Goal: Task Accomplishment & Management: Use online tool/utility

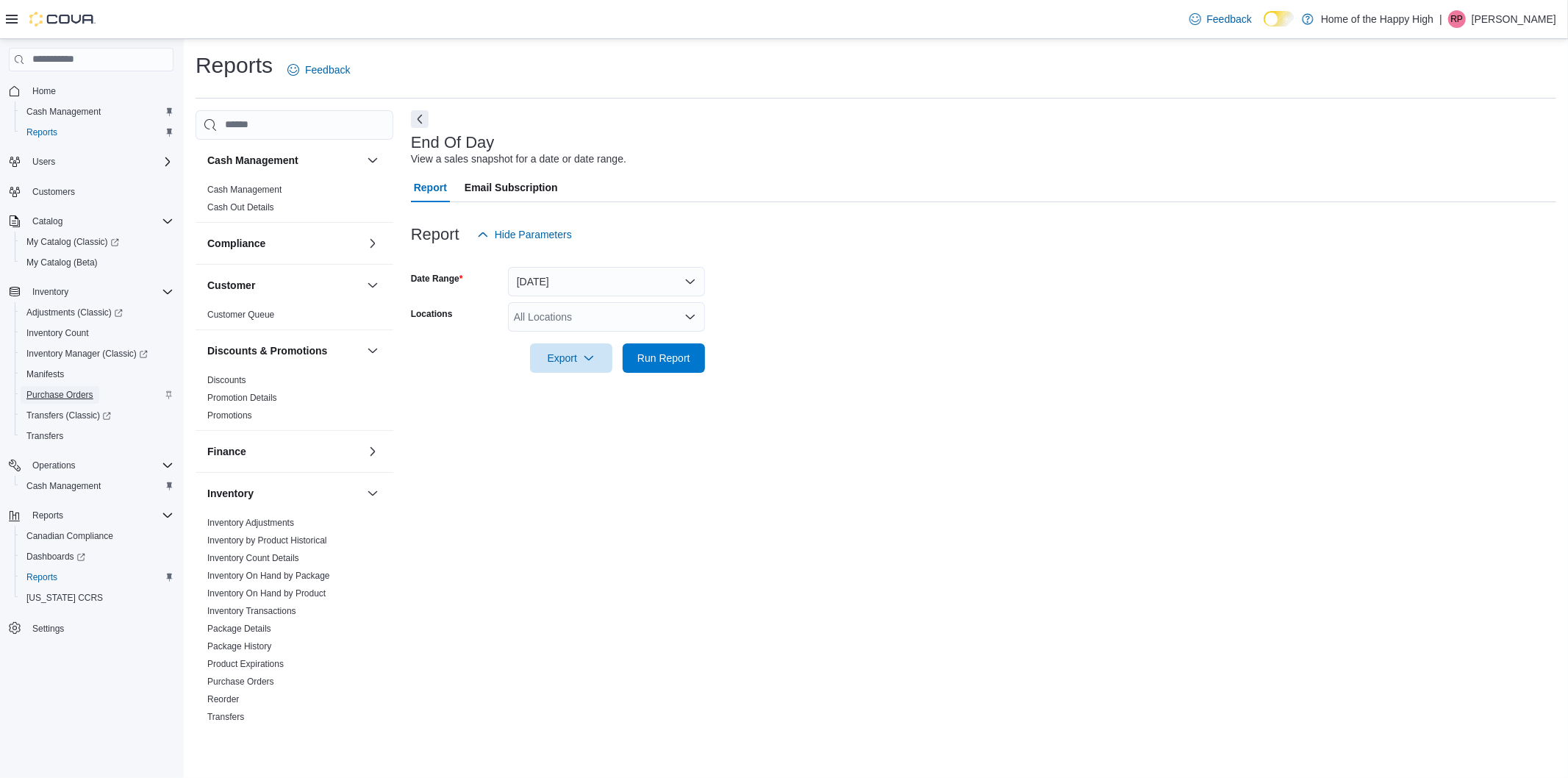
click at [62, 391] on span "Purchase Orders" at bounding box center [59, 394] width 67 height 12
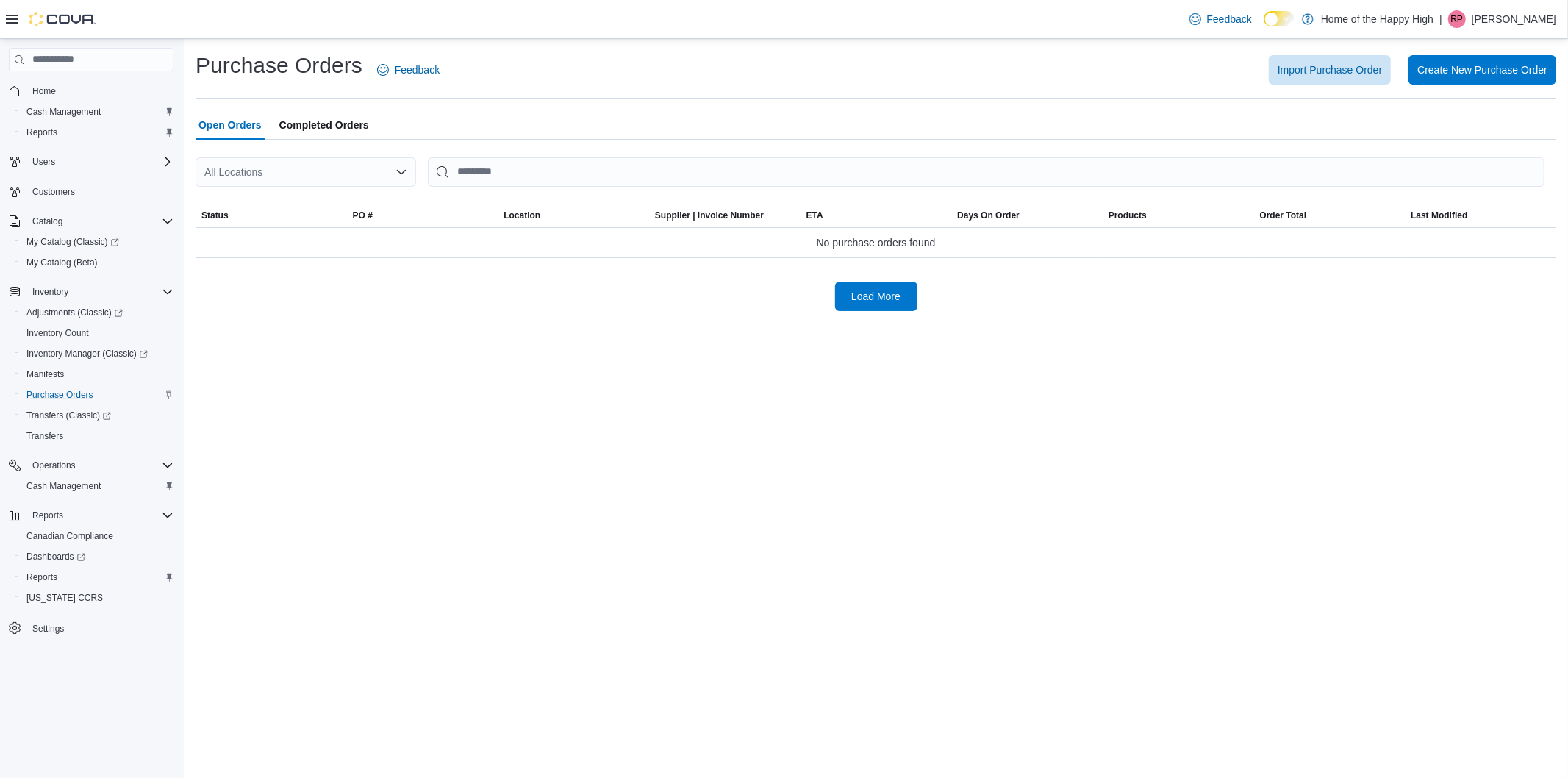
click at [285, 172] on div "All Locations" at bounding box center [306, 172] width 220 height 29
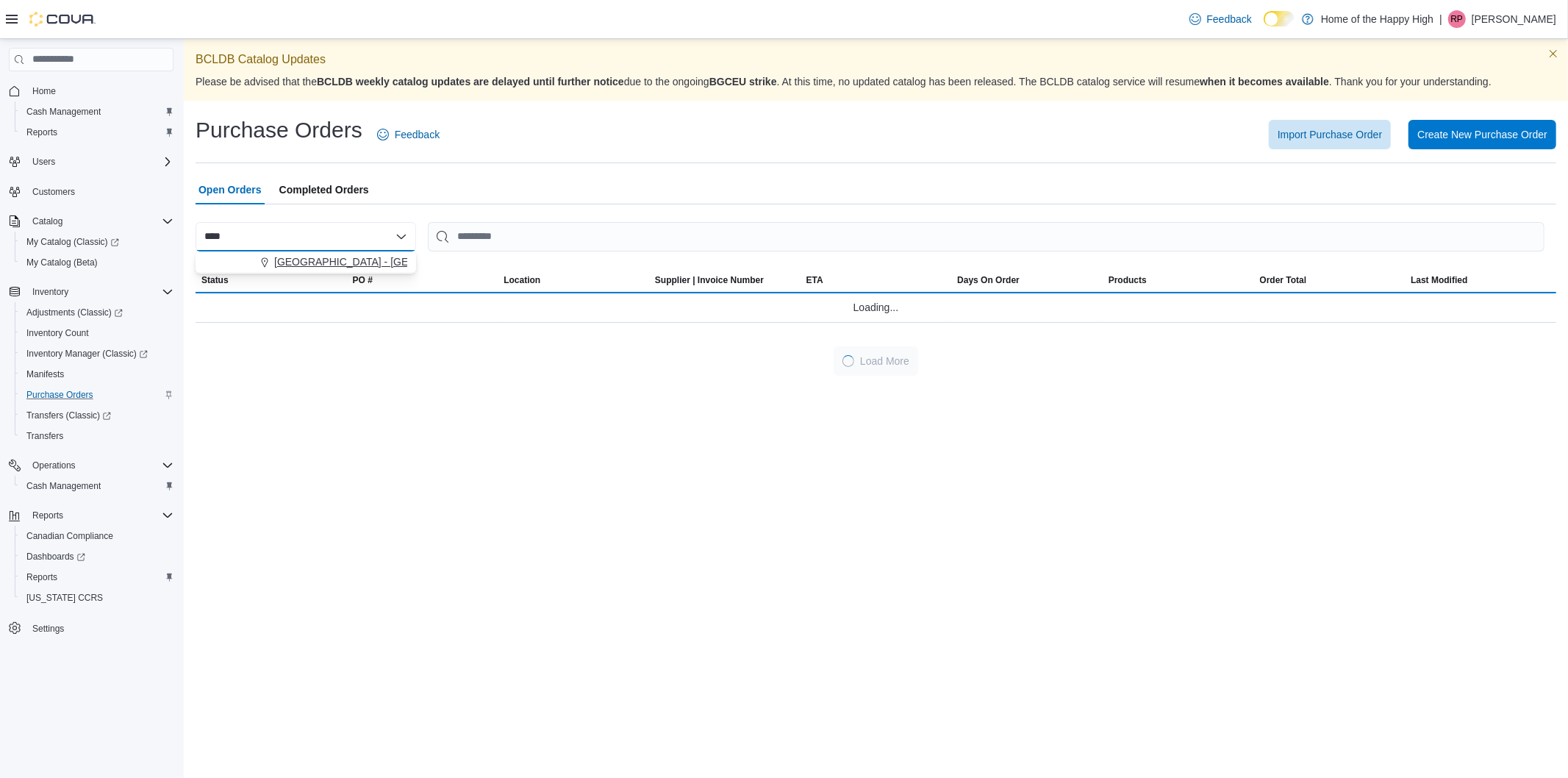
type input "****"
click at [312, 262] on span "[GEOGRAPHIC_DATA] - [GEOGRAPHIC_DATA] - Fire & Flower" at bounding box center [421, 261] width 294 height 15
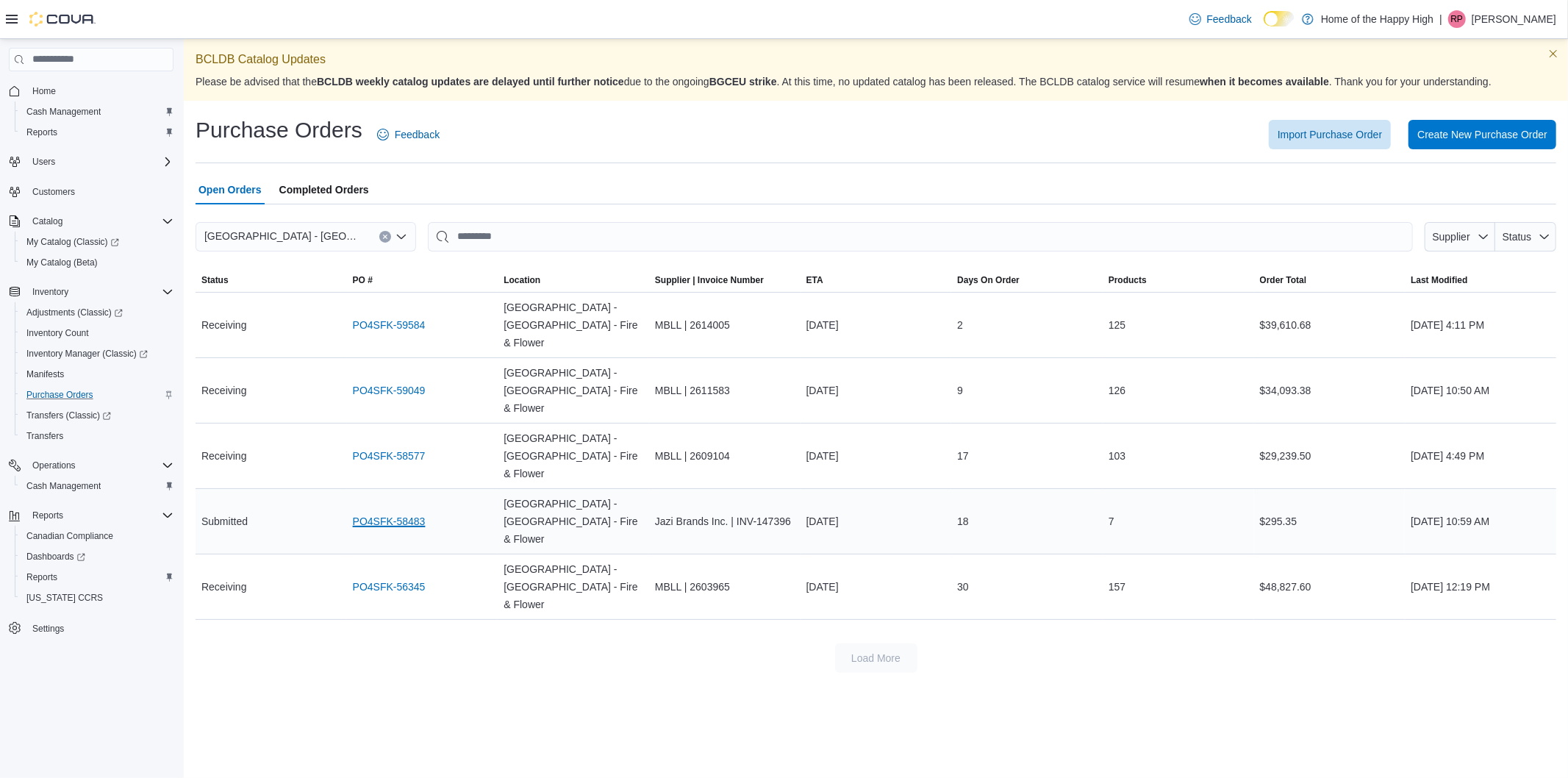
click at [372, 512] on link "PO4SFK-58483" at bounding box center [389, 521] width 72 height 18
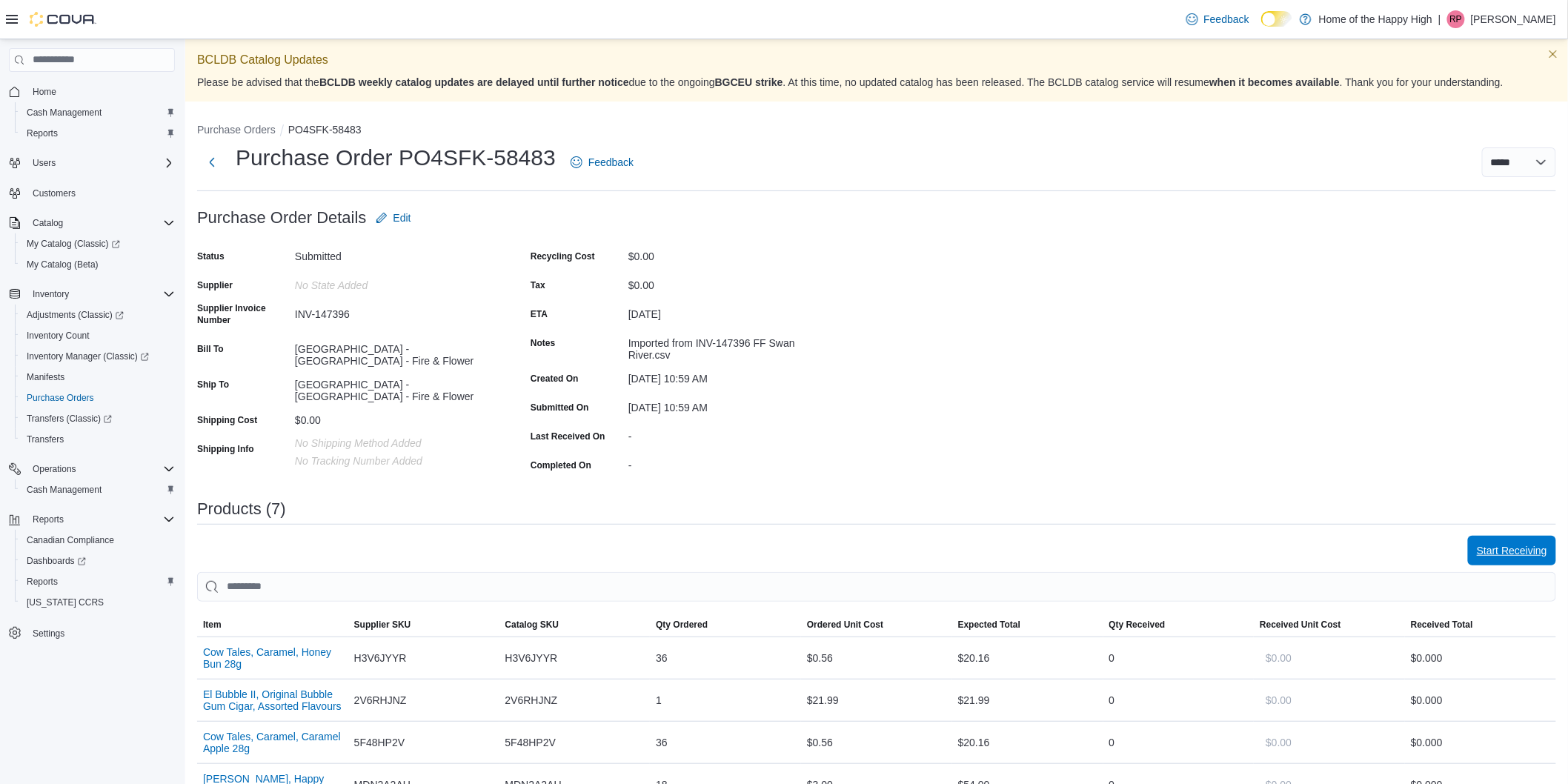
click at [1521, 559] on span "Start Receiving" at bounding box center [1511, 550] width 71 height 29
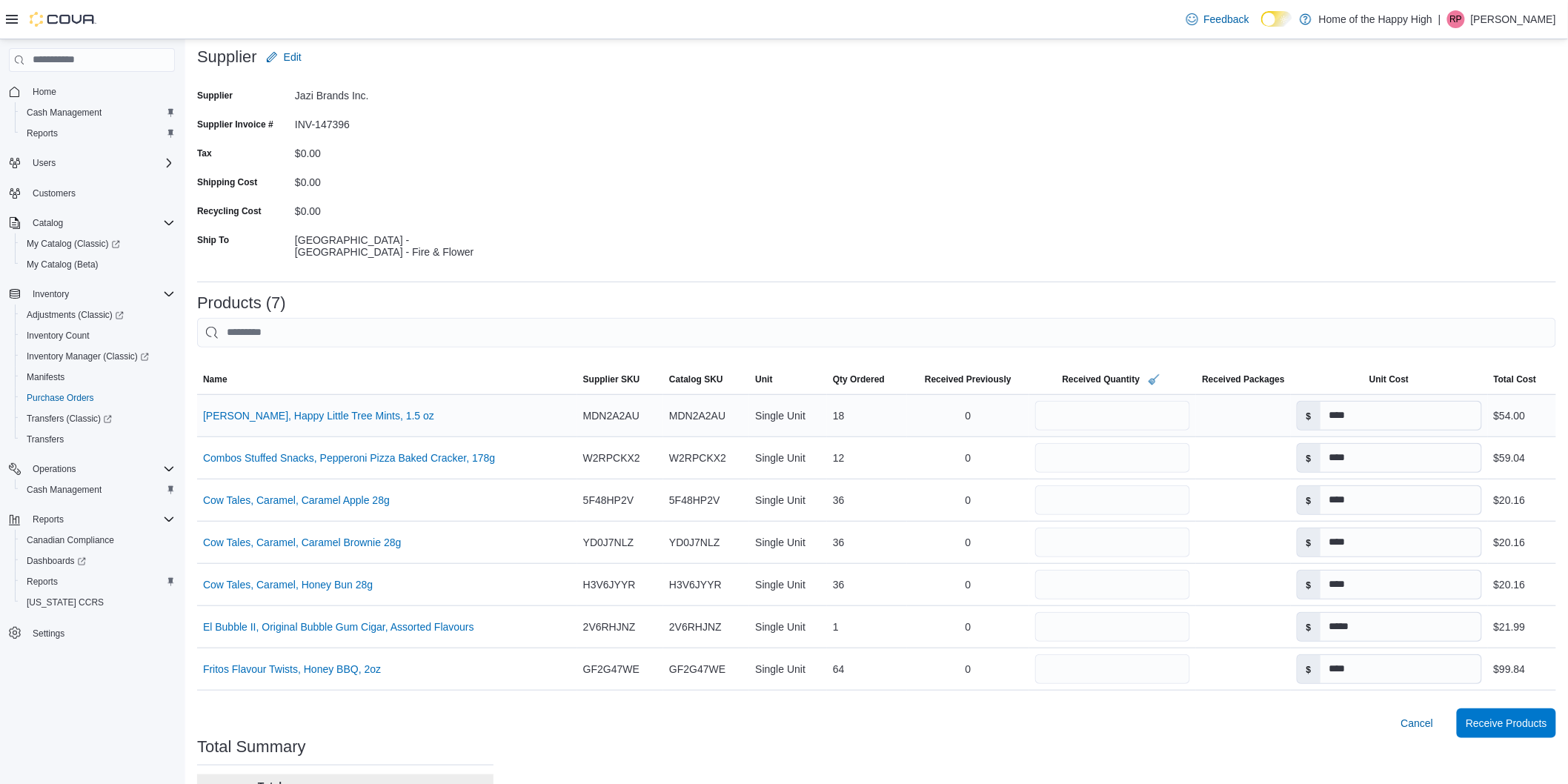
scroll to position [165, 0]
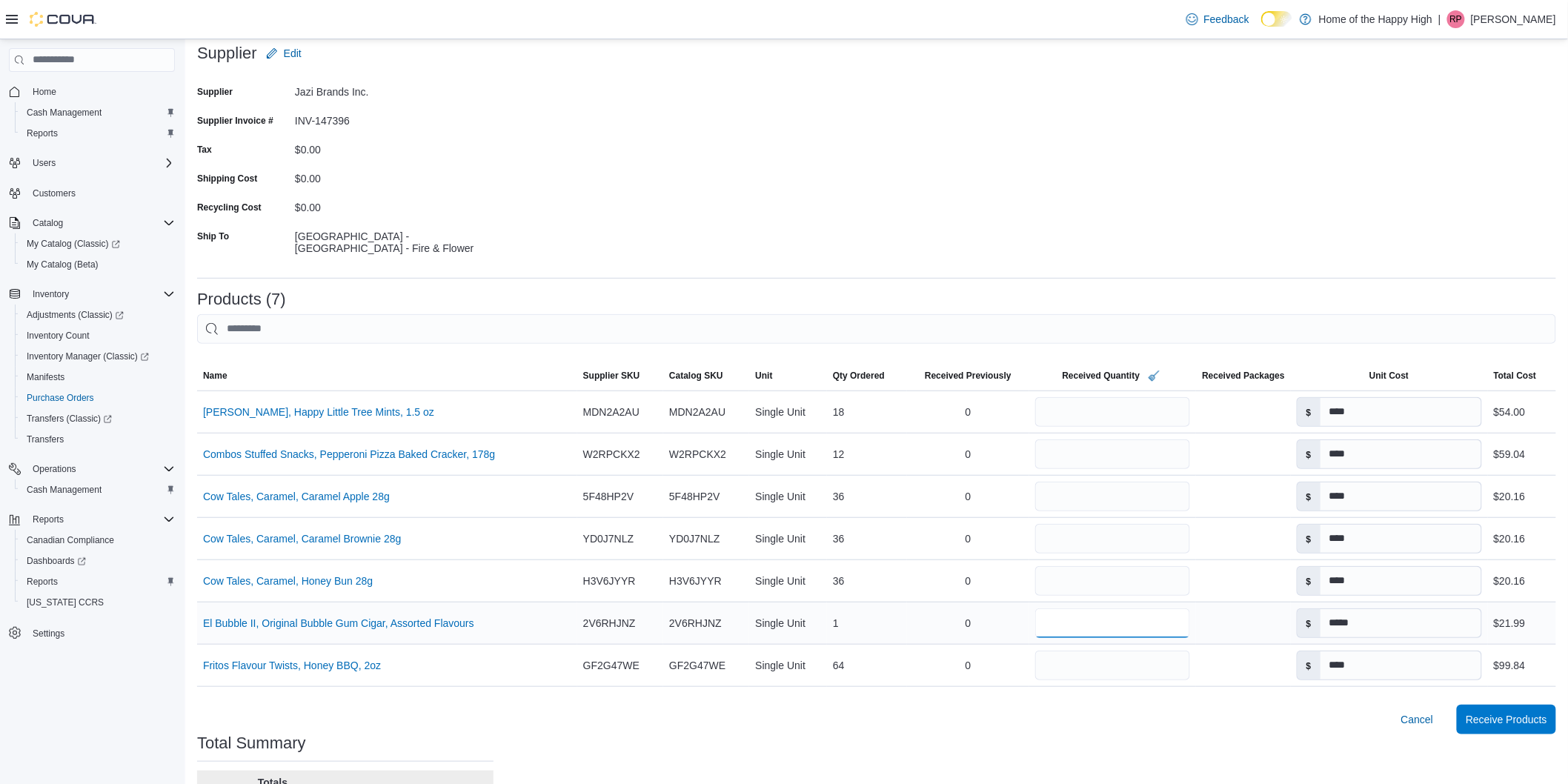
click at [1052, 612] on input "*" at bounding box center [1112, 623] width 154 height 29
type input "*"
click at [1106, 721] on div "Cancel Receive Products" at bounding box center [876, 720] width 1358 height 29
click at [1492, 719] on span "Receive Products" at bounding box center [1506, 718] width 82 height 15
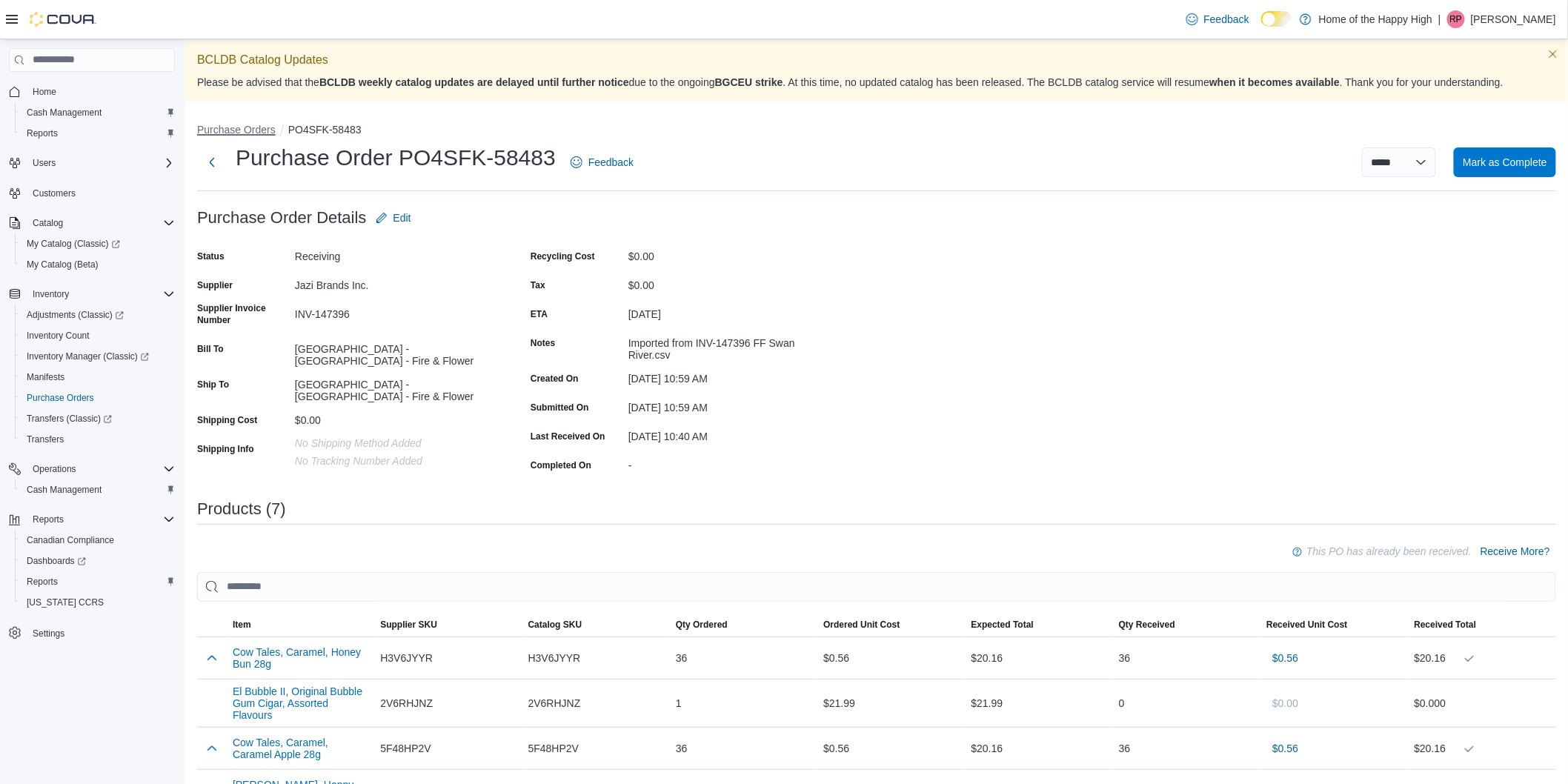
click at [249, 131] on button "Purchase Orders" at bounding box center [236, 129] width 78 height 12
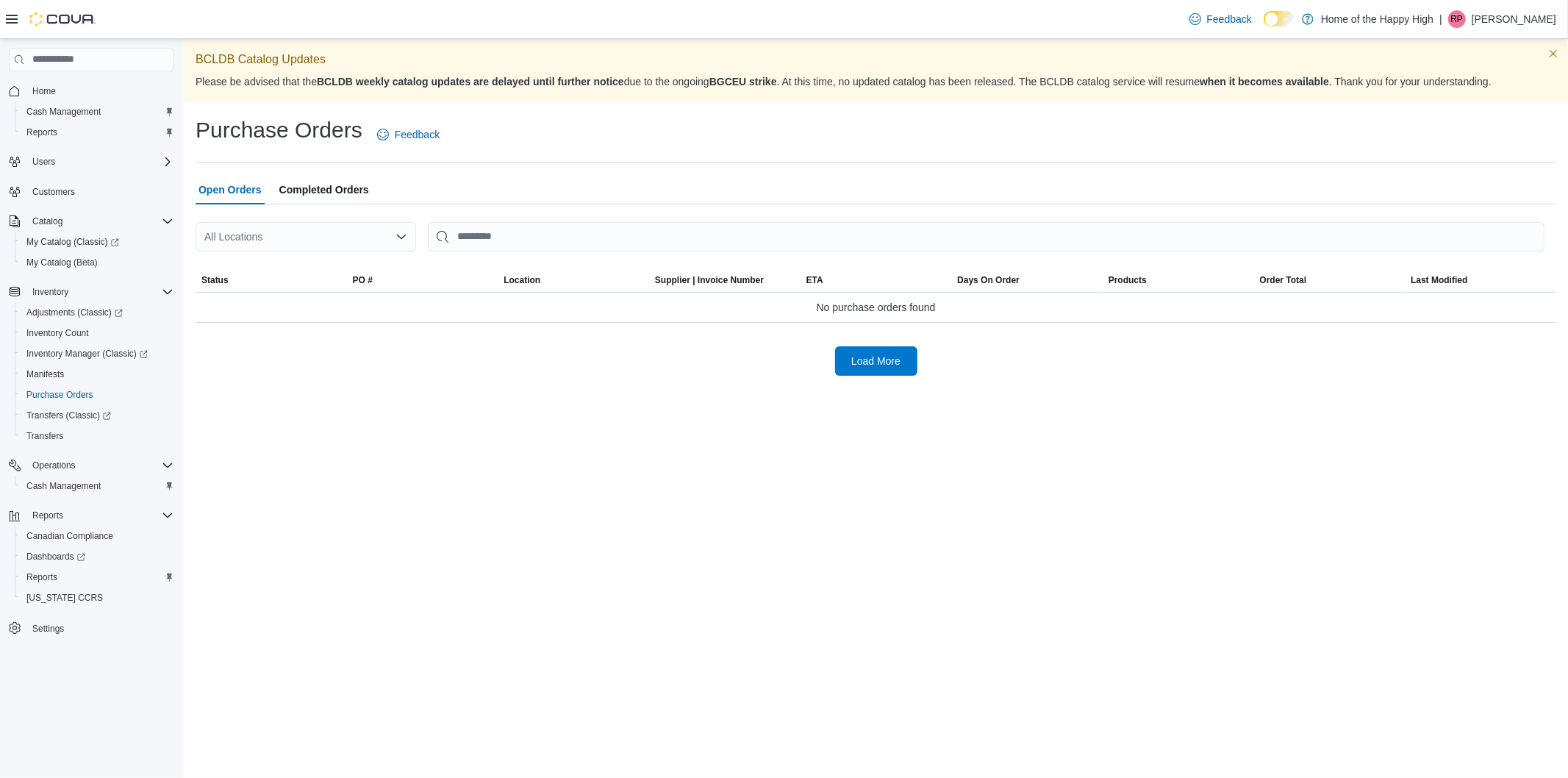
click at [260, 226] on div "All Locations" at bounding box center [306, 236] width 220 height 29
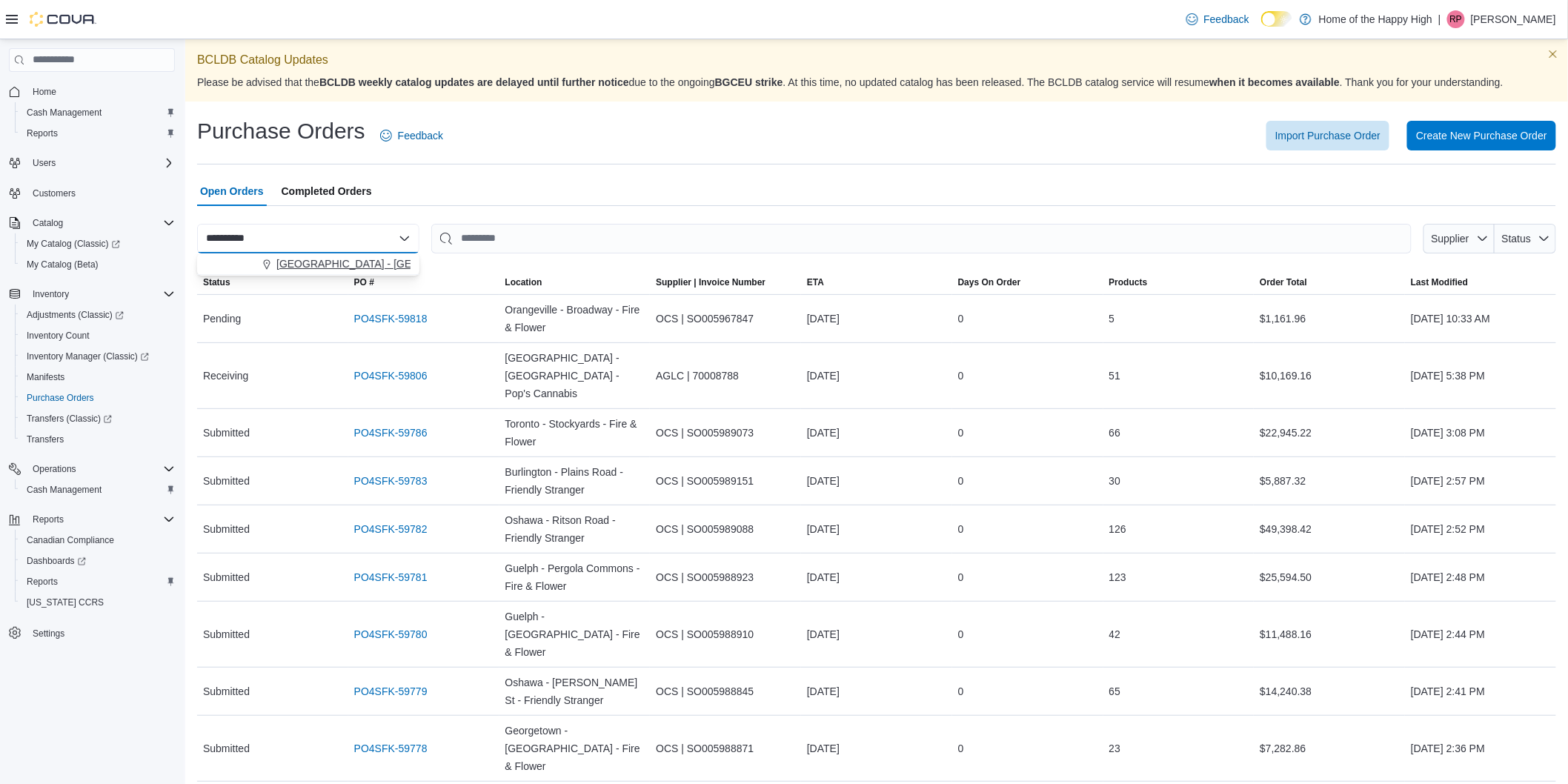
type input "**********"
click at [307, 260] on span "[GEOGRAPHIC_DATA] - [GEOGRAPHIC_DATA] - Fire & Flower" at bounding box center [425, 263] width 297 height 15
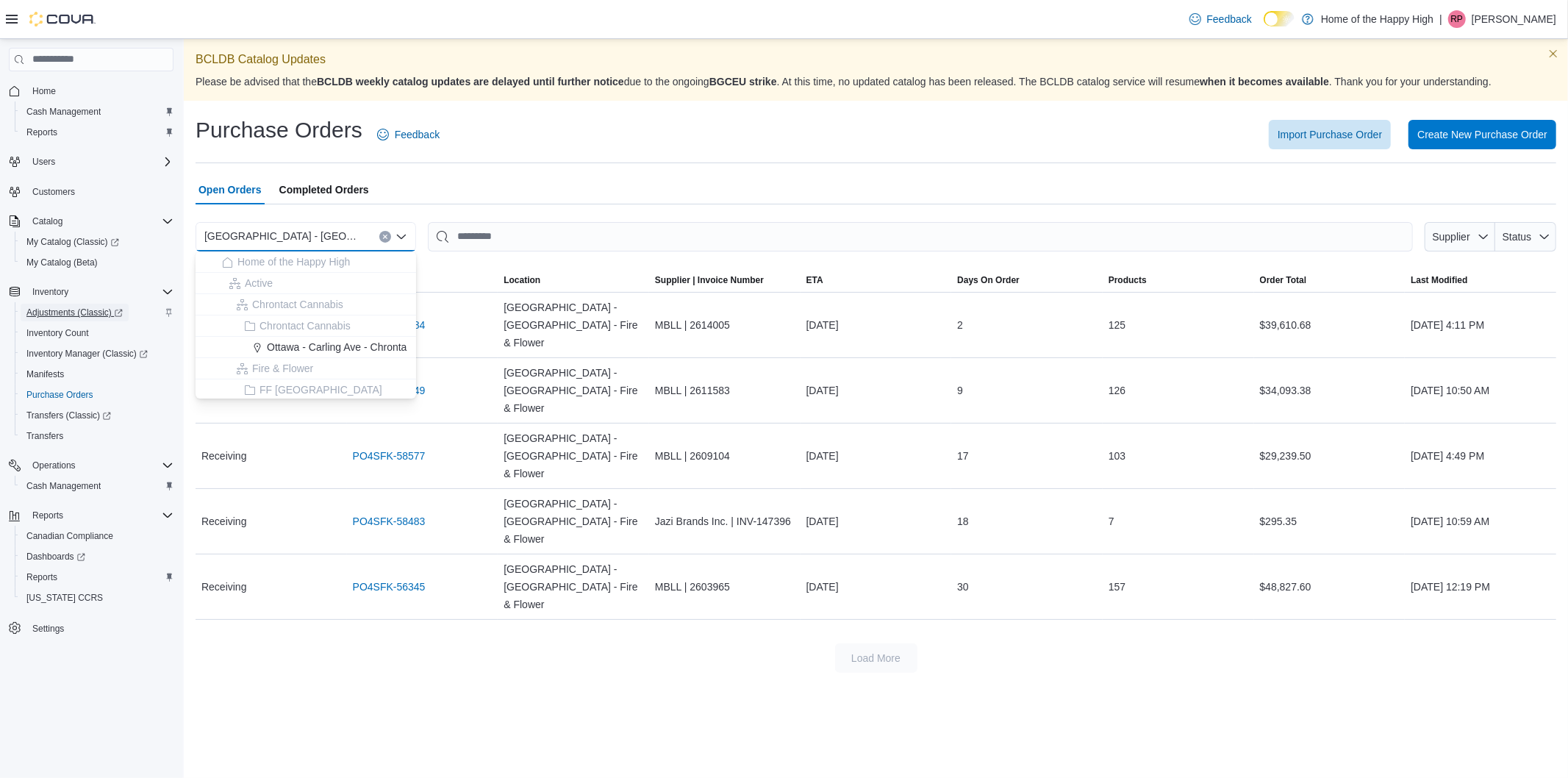
click at [60, 317] on span "Adjustments (Classic)" at bounding box center [74, 312] width 96 height 18
